Goal: Task Accomplishment & Management: Use online tool/utility

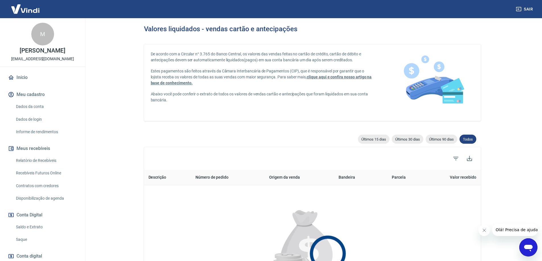
click at [24, 240] on link "Saque" at bounding box center [46, 240] width 65 height 12
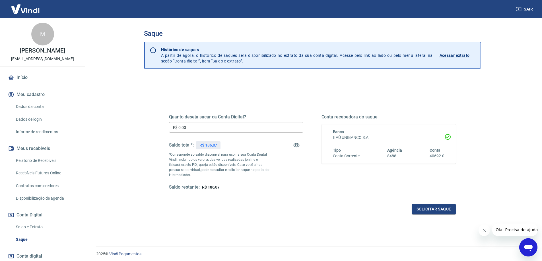
click at [200, 129] on input "R$ 0,00" at bounding box center [236, 127] width 134 height 11
type input "R$ 186,07"
click at [427, 208] on button "Solicitar saque" at bounding box center [434, 209] width 44 height 11
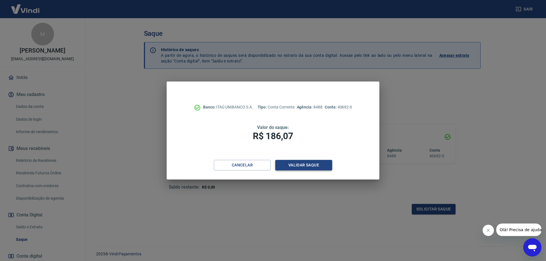
click at [291, 167] on button "Validar saque" at bounding box center [303, 165] width 57 height 11
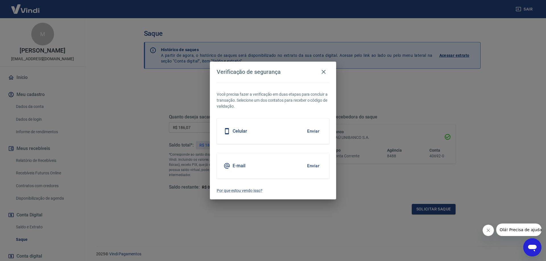
click at [310, 131] on button "Enviar" at bounding box center [313, 131] width 18 height 12
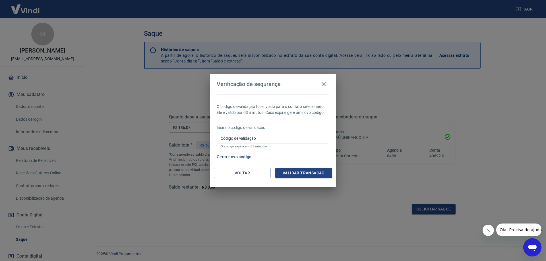
click at [310, 131] on div "Insira o código de validação Código de validação Código de validação O código e…" at bounding box center [273, 137] width 113 height 25
click at [305, 138] on input "Código de validação" at bounding box center [273, 138] width 113 height 11
type input "596112"
click at [299, 174] on button "Validar transação" at bounding box center [303, 173] width 57 height 11
